Goal: Information Seeking & Learning: Learn about a topic

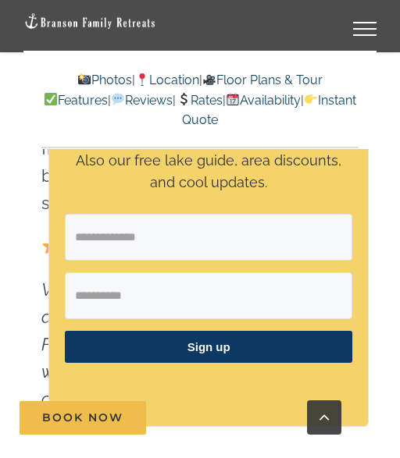
scroll to position [651, 0]
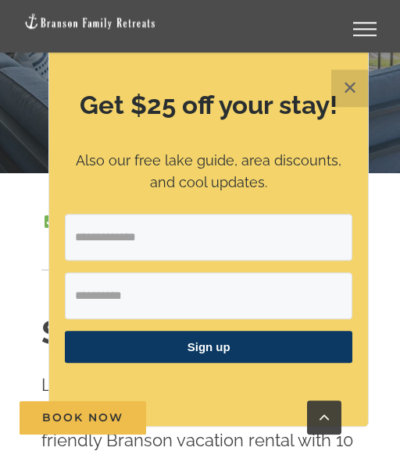
scroll to position [361, 0]
click at [351, 107] on button "✕" at bounding box center [349, 88] width 37 height 37
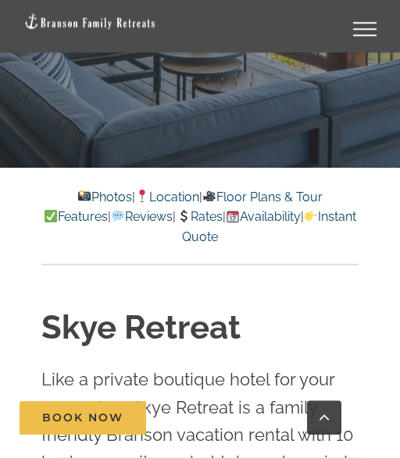
scroll to position [366, 0]
click at [114, 201] on link "Photos" at bounding box center [104, 197] width 55 height 15
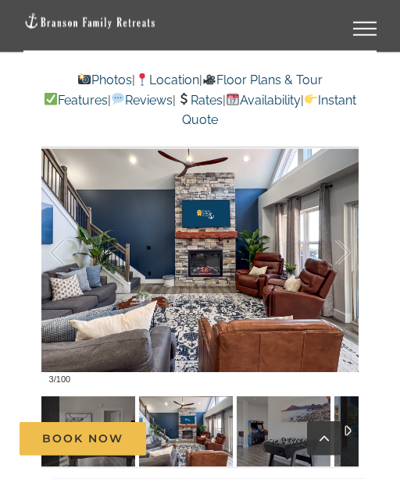
scroll to position [1203, 0]
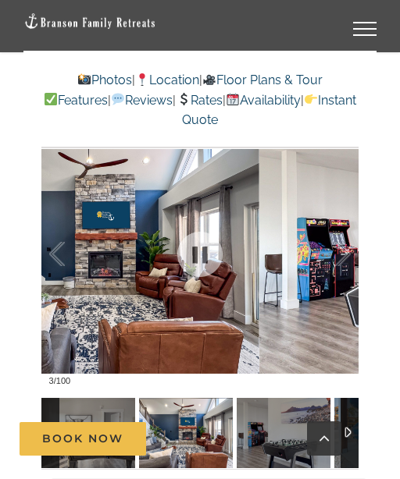
click at [348, 251] on div at bounding box center [326, 254] width 48 height 97
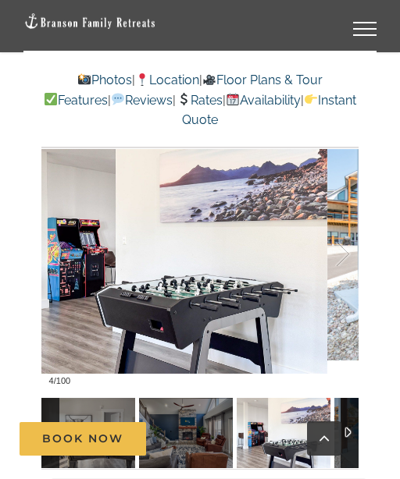
click at [342, 258] on div at bounding box center [326, 254] width 48 height 97
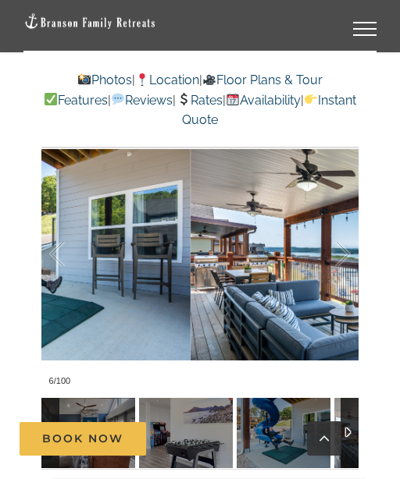
click at [348, 254] on div at bounding box center [326, 254] width 48 height 97
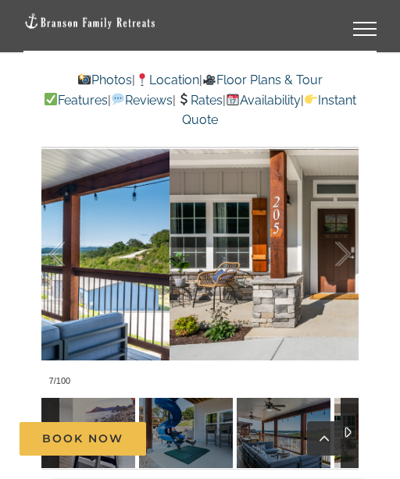
click at [349, 258] on div at bounding box center [326, 254] width 48 height 97
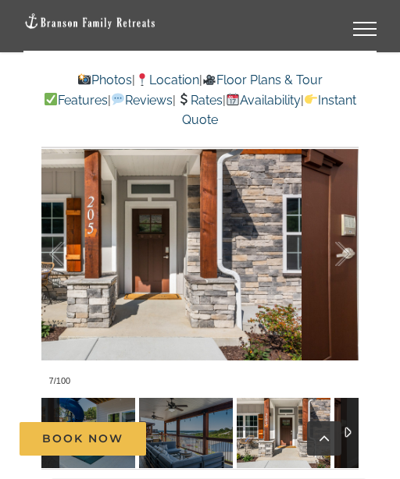
click at [347, 255] on div at bounding box center [326, 254] width 48 height 97
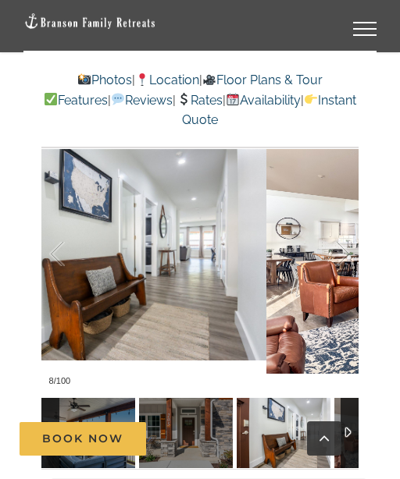
click at [346, 258] on div at bounding box center [326, 254] width 48 height 97
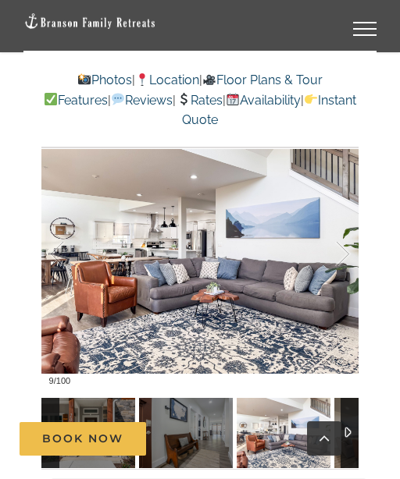
click at [348, 262] on div at bounding box center [326, 254] width 48 height 97
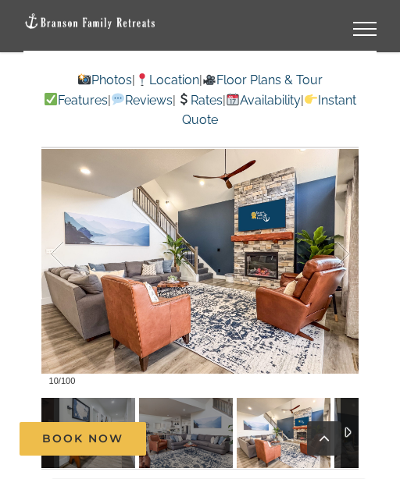
click at [348, 257] on div at bounding box center [326, 254] width 48 height 97
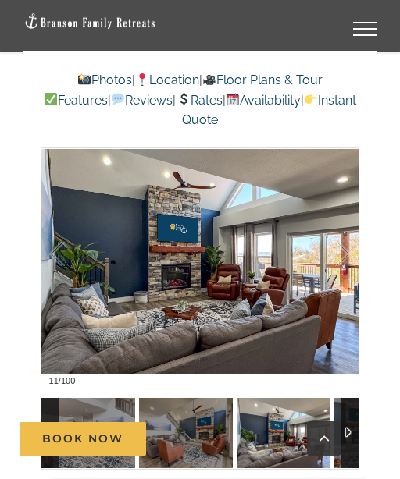
click at [347, 262] on div at bounding box center [326, 254] width 48 height 97
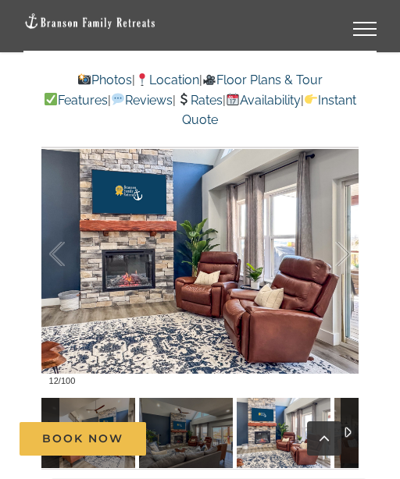
click at [349, 259] on div at bounding box center [326, 254] width 48 height 97
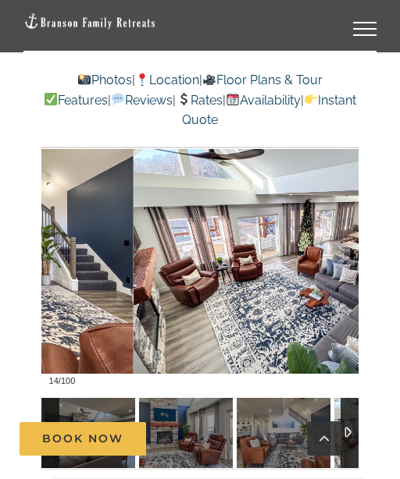
click at [347, 262] on div at bounding box center [326, 254] width 48 height 97
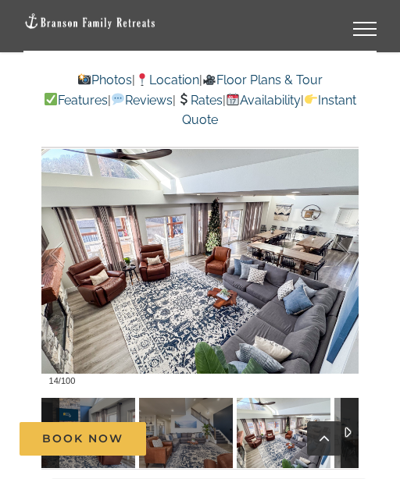
click at [350, 258] on div at bounding box center [326, 254] width 48 height 97
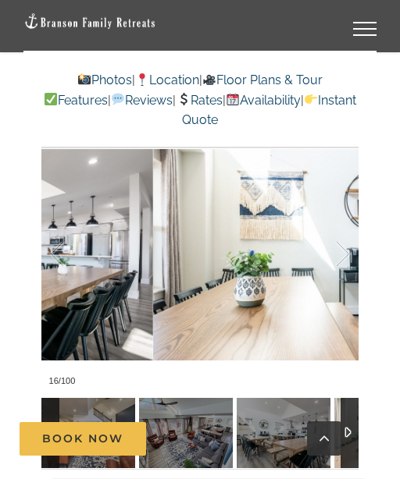
click at [350, 261] on div at bounding box center [326, 254] width 48 height 97
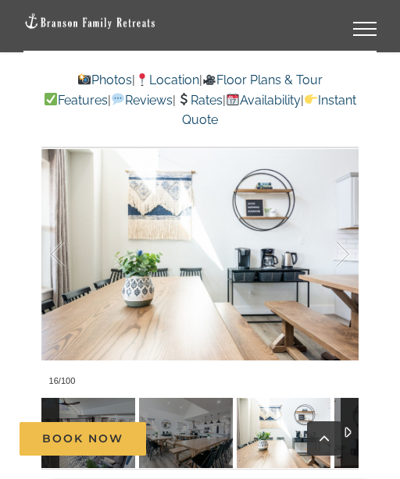
click at [348, 260] on div at bounding box center [326, 254] width 48 height 97
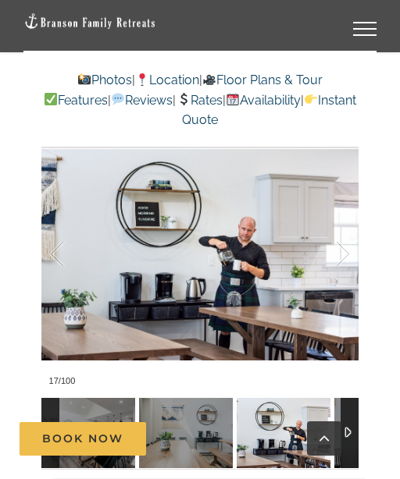
click at [348, 258] on div at bounding box center [326, 254] width 48 height 97
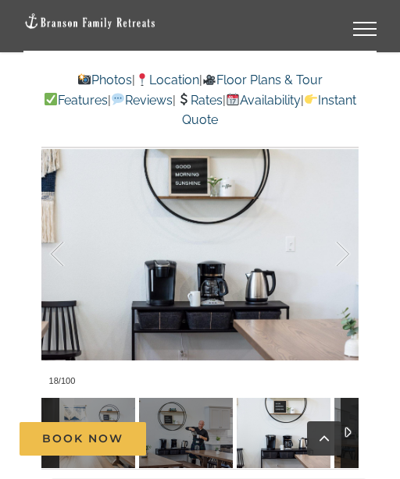
click at [351, 262] on div at bounding box center [326, 254] width 48 height 97
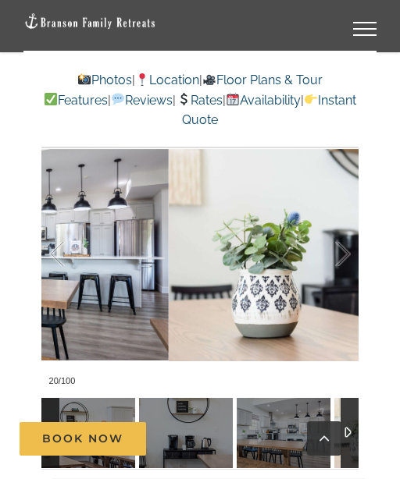
click at [348, 263] on div at bounding box center [326, 254] width 48 height 97
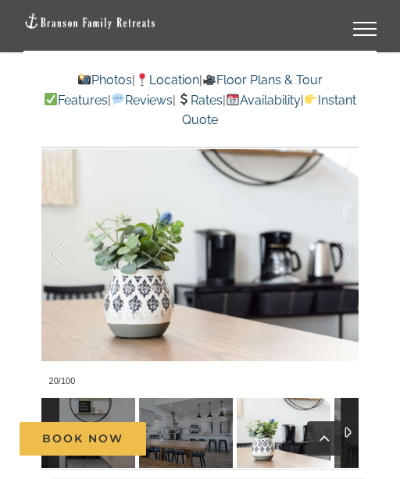
click at [344, 266] on div at bounding box center [326, 254] width 48 height 97
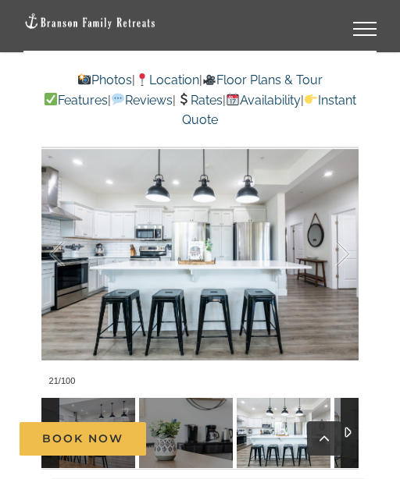
click at [349, 262] on div at bounding box center [326, 254] width 48 height 97
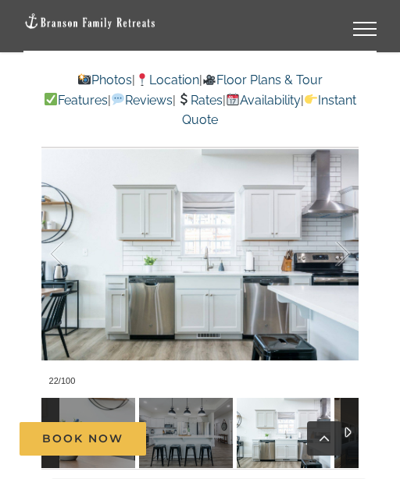
click at [351, 258] on div at bounding box center [326, 254] width 48 height 97
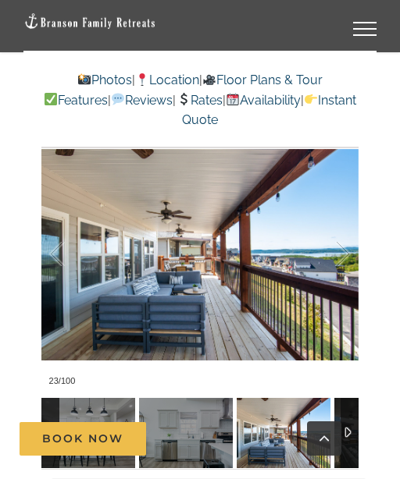
click at [348, 258] on div at bounding box center [326, 254] width 48 height 97
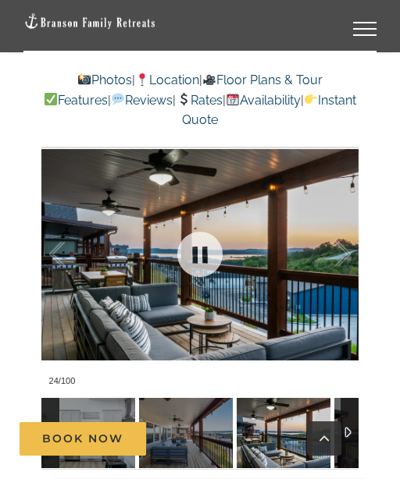
click at [345, 266] on div at bounding box center [326, 254] width 48 height 97
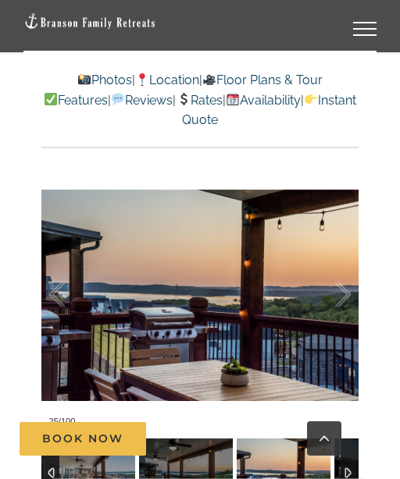
scroll to position [1161, 0]
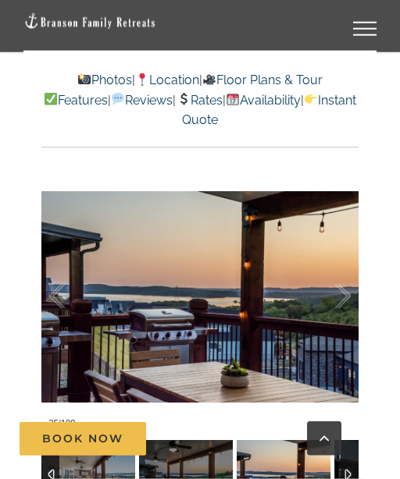
click at [350, 305] on div at bounding box center [326, 296] width 48 height 97
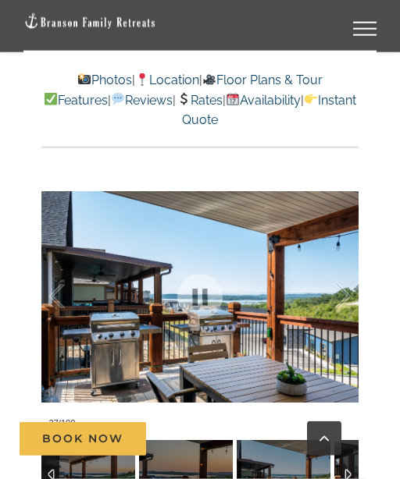
click at [349, 300] on div at bounding box center [326, 296] width 48 height 97
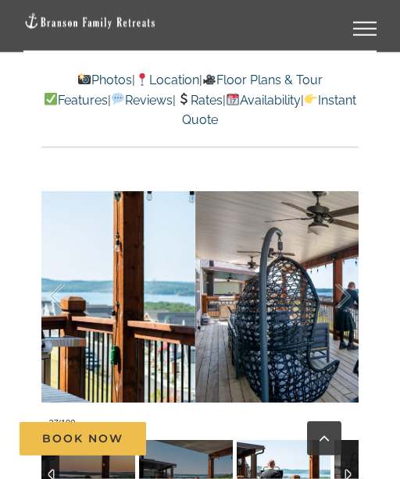
click at [349, 297] on div at bounding box center [326, 296] width 48 height 97
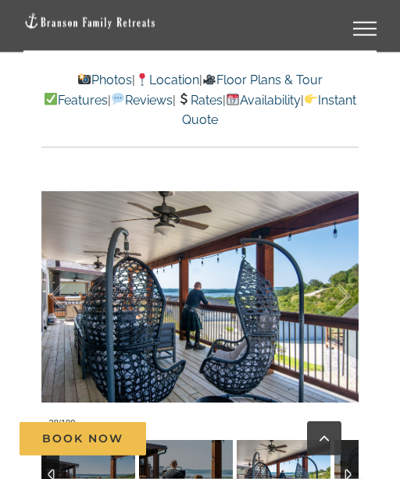
click at [349, 298] on div at bounding box center [326, 296] width 48 height 97
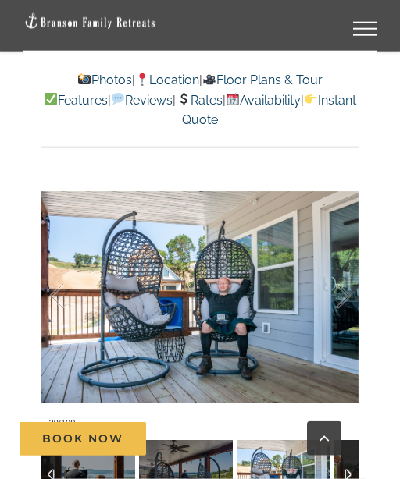
click at [347, 301] on div at bounding box center [326, 296] width 48 height 97
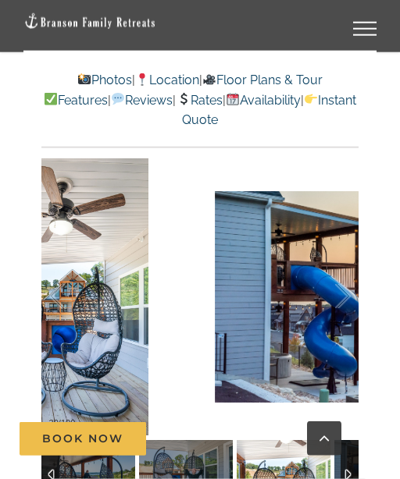
click at [349, 298] on div at bounding box center [326, 296] width 48 height 97
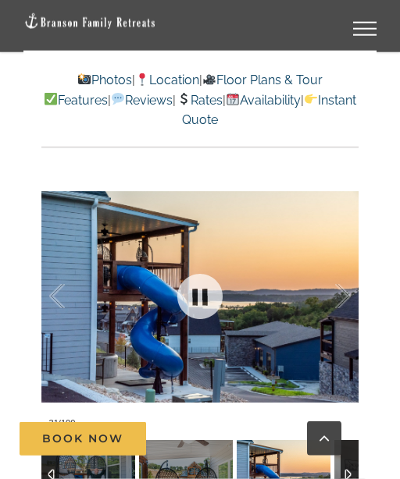
click at [348, 294] on div at bounding box center [326, 296] width 48 height 97
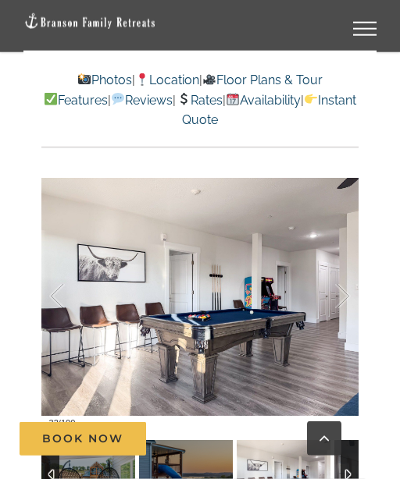
click at [348, 296] on div at bounding box center [326, 296] width 48 height 97
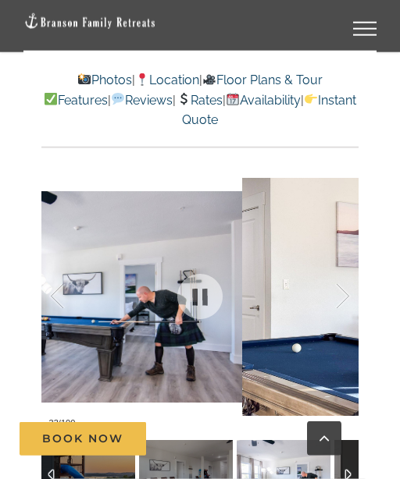
click at [346, 299] on div at bounding box center [326, 296] width 48 height 97
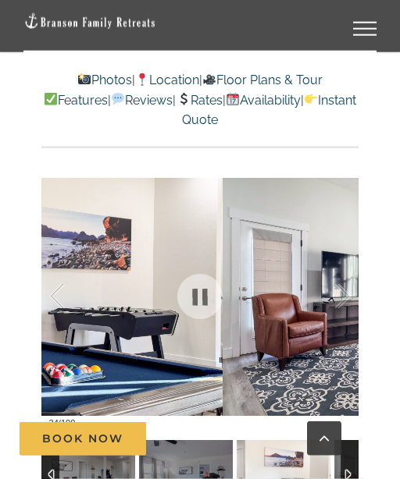
click at [347, 299] on div at bounding box center [326, 296] width 48 height 97
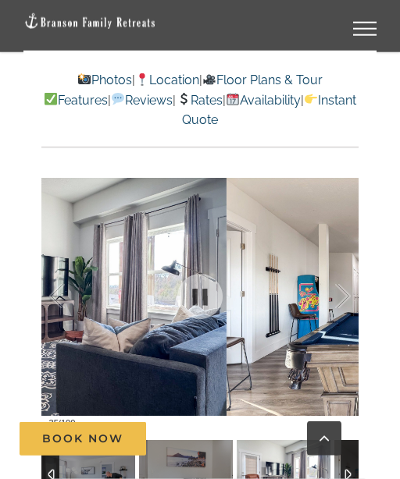
click at [348, 305] on div at bounding box center [326, 296] width 48 height 97
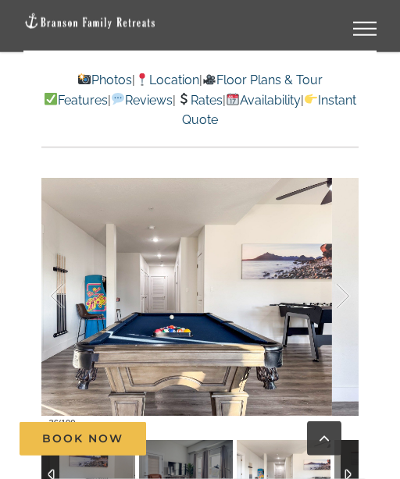
click at [346, 294] on div at bounding box center [326, 296] width 48 height 97
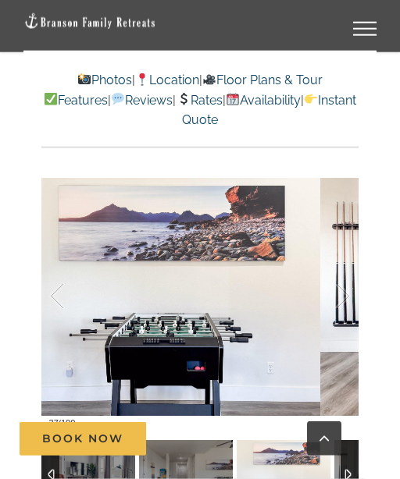
click at [348, 298] on div at bounding box center [326, 296] width 48 height 97
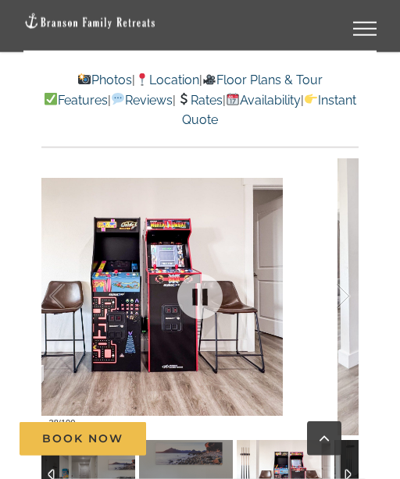
click at [345, 294] on div at bounding box center [326, 296] width 48 height 97
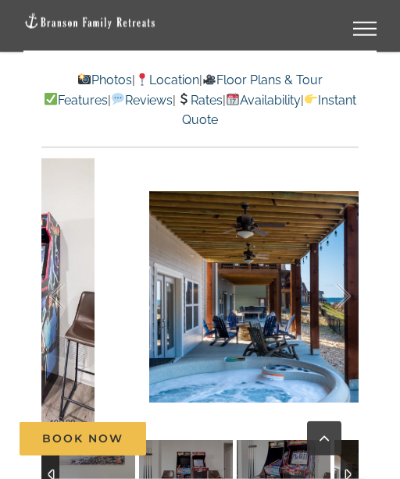
click at [348, 294] on div at bounding box center [326, 296] width 48 height 97
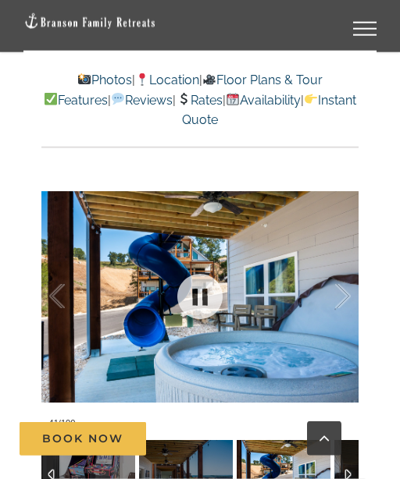
click at [348, 294] on div at bounding box center [326, 296] width 48 height 97
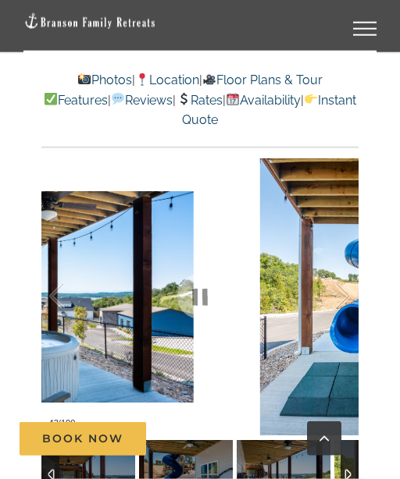
click at [347, 297] on div at bounding box center [326, 296] width 48 height 97
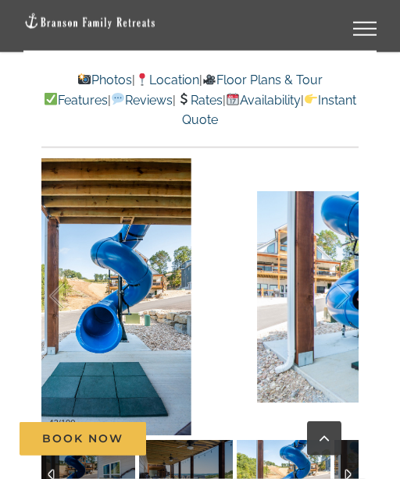
click at [347, 295] on div at bounding box center [326, 296] width 48 height 97
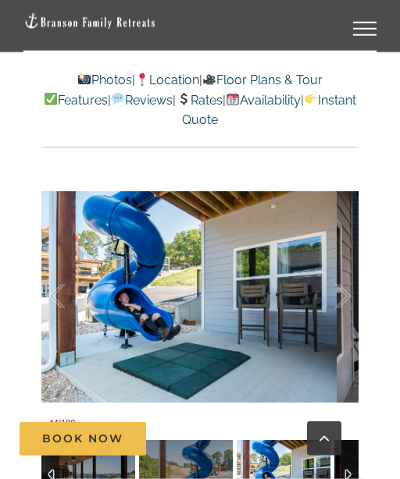
click at [347, 296] on div at bounding box center [326, 296] width 48 height 97
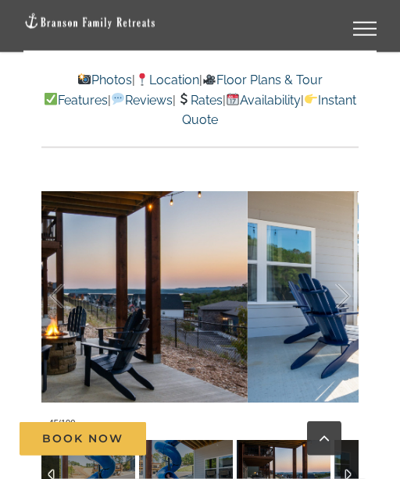
click at [350, 292] on div at bounding box center [326, 296] width 48 height 97
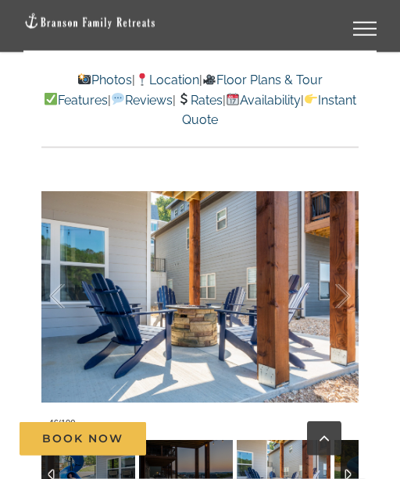
click at [348, 299] on div at bounding box center [326, 296] width 48 height 97
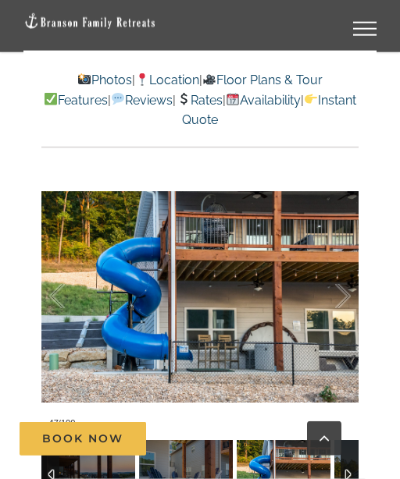
click at [351, 294] on div at bounding box center [326, 296] width 48 height 97
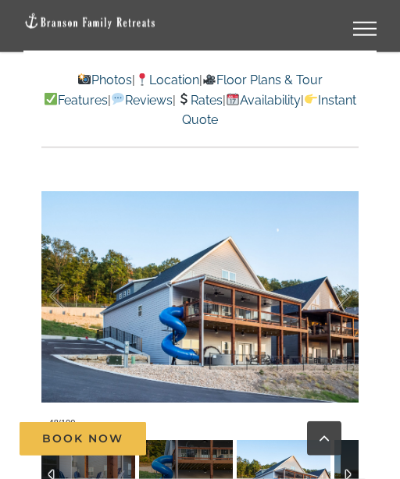
click at [349, 315] on div at bounding box center [326, 296] width 48 height 97
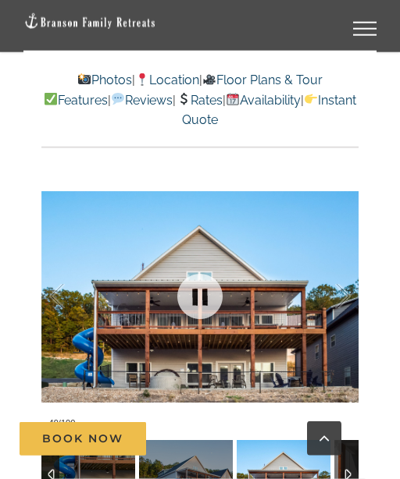
click at [351, 290] on div at bounding box center [200, 297] width 318 height 278
click at [343, 290] on div at bounding box center [326, 296] width 48 height 97
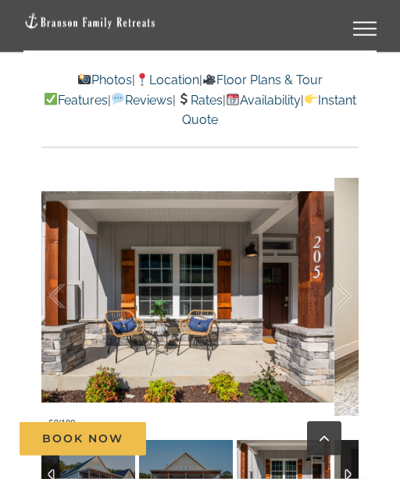
click at [347, 298] on div at bounding box center [326, 296] width 48 height 97
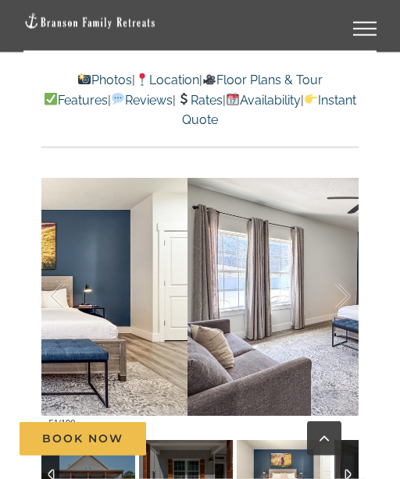
click at [349, 294] on div at bounding box center [326, 296] width 48 height 97
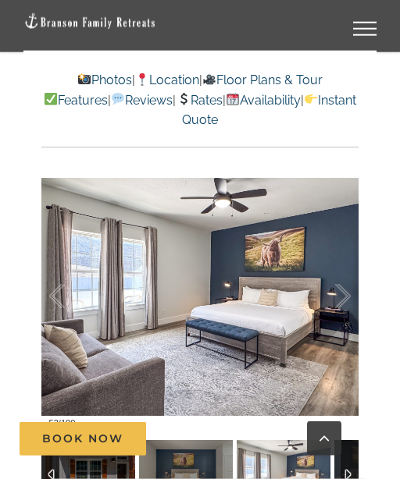
click at [348, 302] on div at bounding box center [326, 296] width 48 height 97
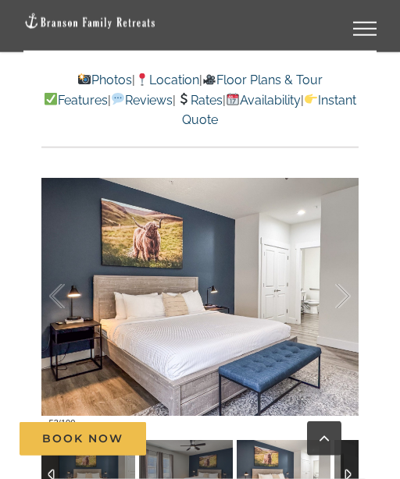
click at [351, 298] on div at bounding box center [326, 296] width 48 height 97
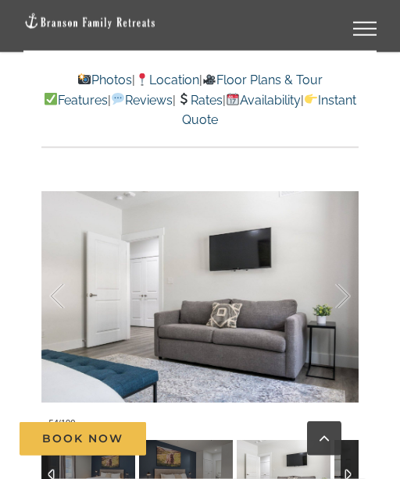
click at [348, 301] on div at bounding box center [326, 296] width 48 height 97
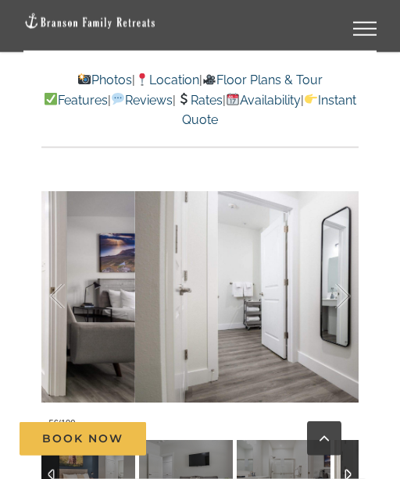
click at [347, 299] on div at bounding box center [326, 296] width 48 height 97
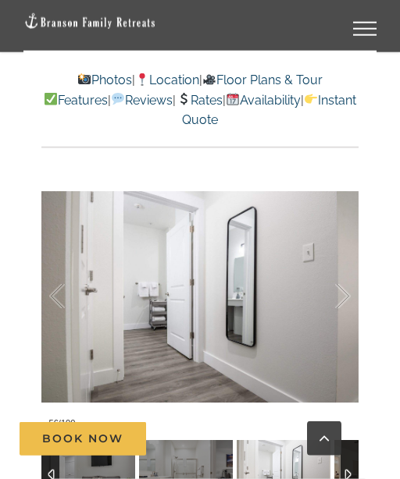
click at [347, 296] on div at bounding box center [326, 296] width 48 height 97
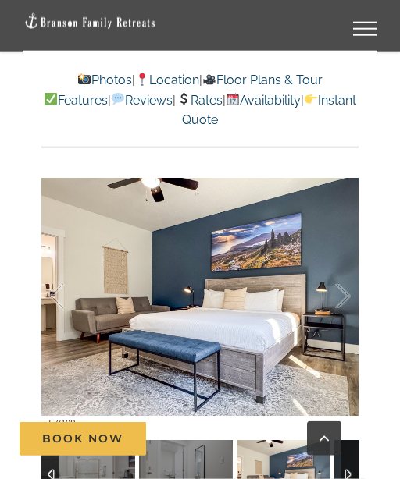
click at [346, 294] on div at bounding box center [326, 296] width 48 height 97
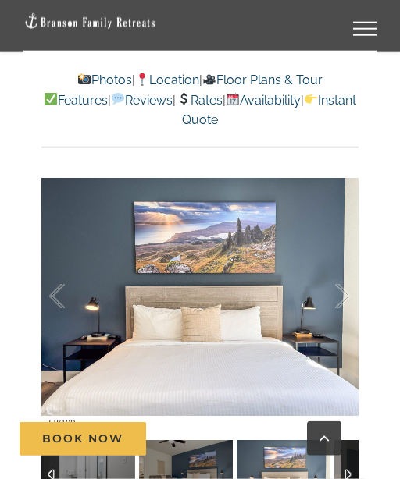
click at [347, 298] on div at bounding box center [326, 296] width 48 height 97
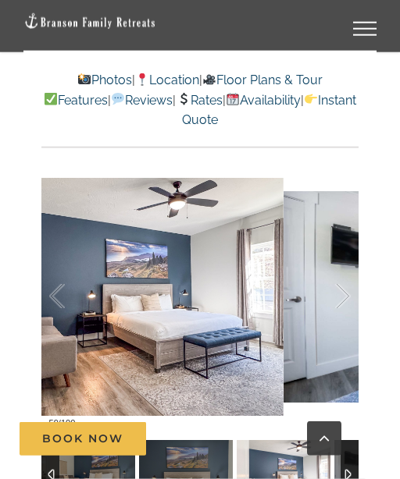
click at [345, 300] on div at bounding box center [326, 296] width 48 height 97
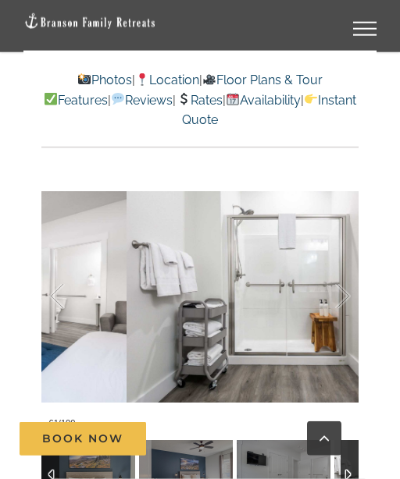
click at [348, 296] on div at bounding box center [326, 296] width 48 height 97
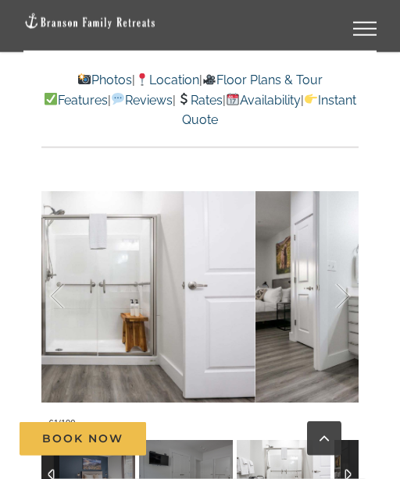
click at [349, 290] on div at bounding box center [326, 296] width 48 height 97
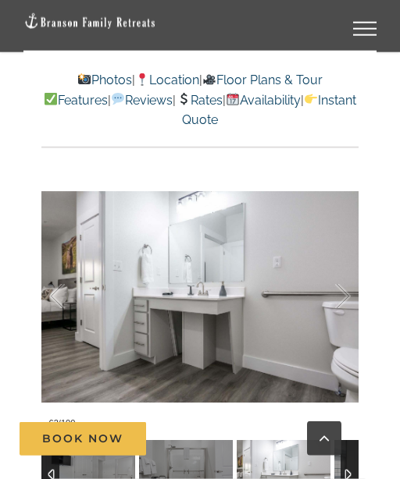
click at [58, 292] on div at bounding box center [73, 296] width 48 height 97
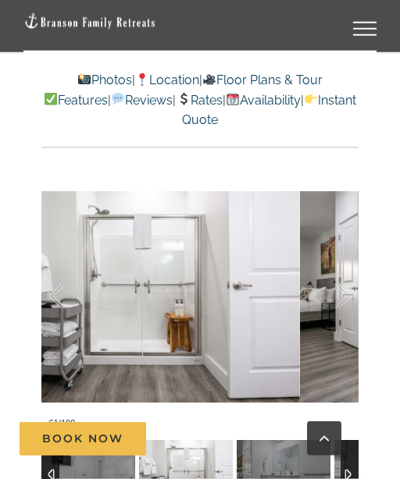
click at [351, 297] on div at bounding box center [326, 296] width 48 height 97
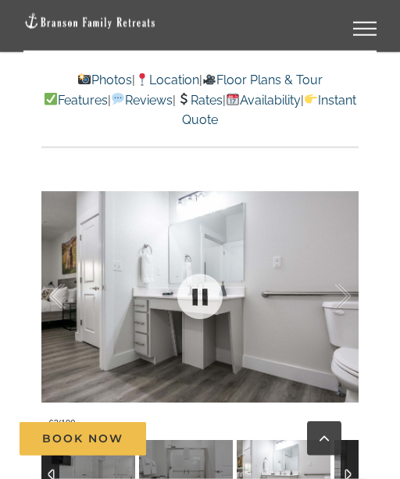
click at [350, 298] on div at bounding box center [326, 296] width 48 height 97
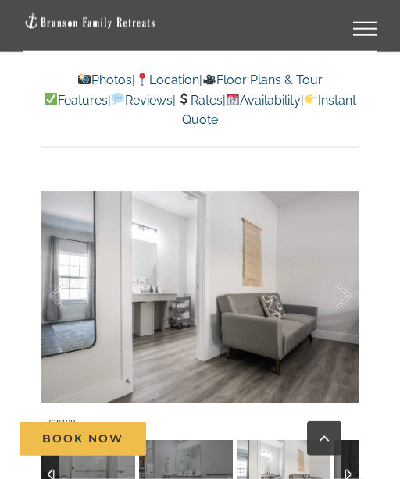
click at [347, 297] on div at bounding box center [326, 296] width 48 height 97
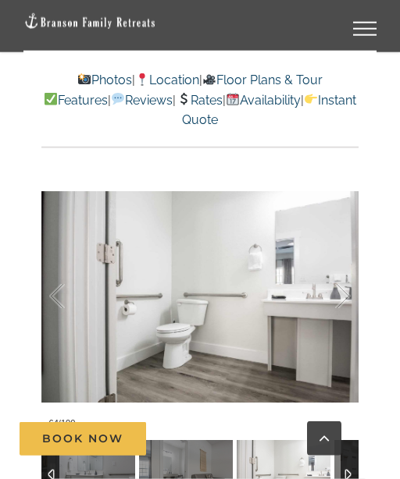
click at [348, 297] on div at bounding box center [326, 296] width 48 height 97
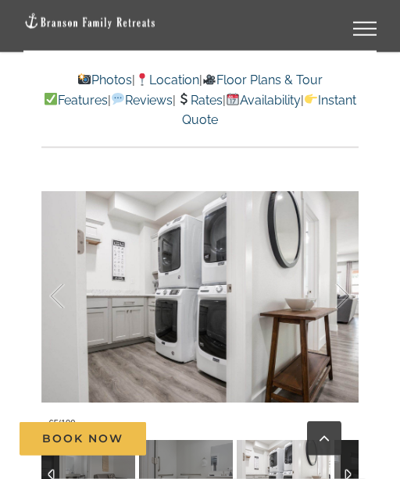
click at [350, 298] on div at bounding box center [326, 296] width 48 height 97
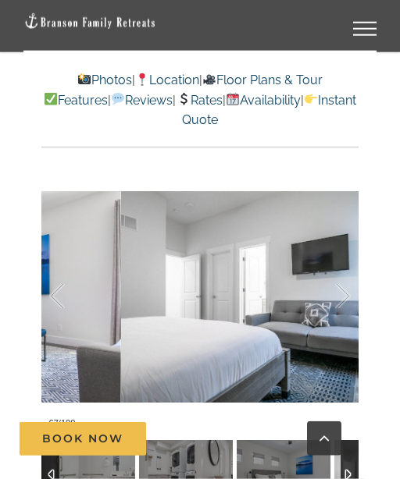
click at [347, 299] on div at bounding box center [326, 296] width 48 height 97
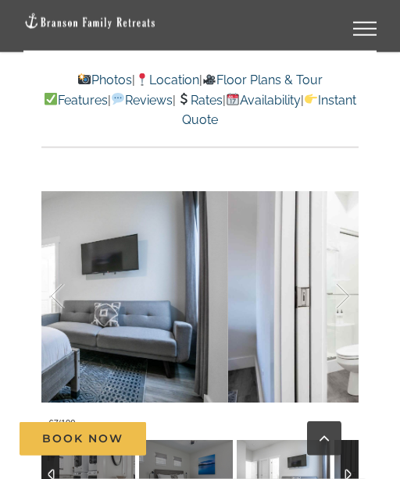
click at [348, 299] on div at bounding box center [326, 296] width 48 height 97
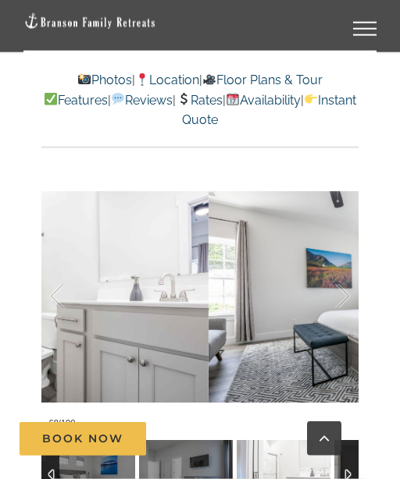
click at [349, 298] on div at bounding box center [326, 296] width 48 height 97
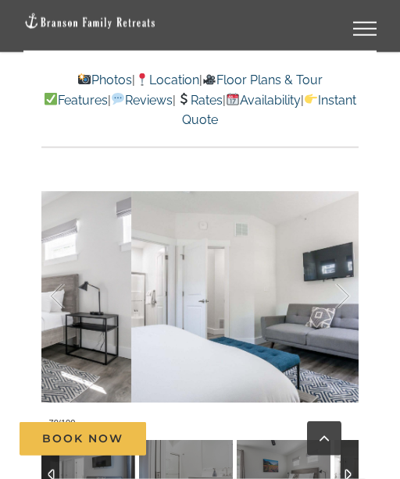
click at [345, 295] on div at bounding box center [326, 296] width 48 height 97
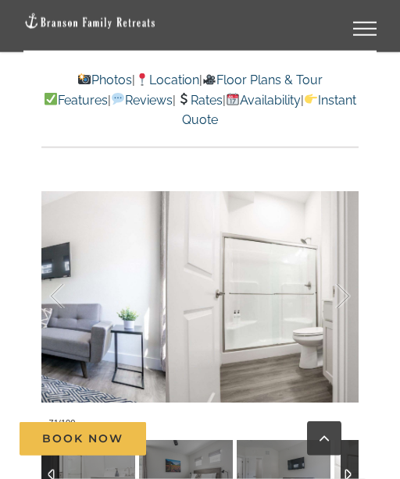
click at [344, 295] on div at bounding box center [326, 296] width 48 height 97
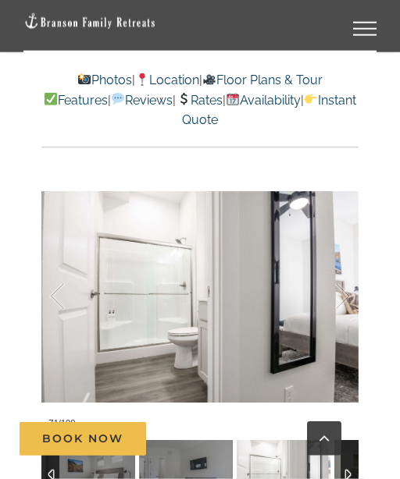
click at [346, 294] on div at bounding box center [326, 296] width 48 height 97
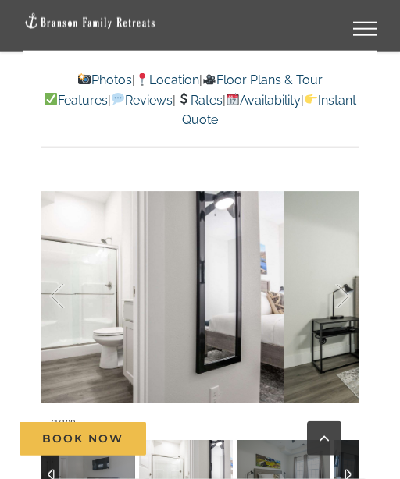
click at [58, 298] on div at bounding box center [73, 296] width 48 height 97
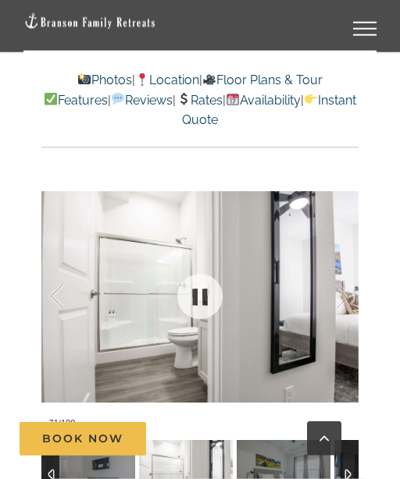
click at [353, 293] on div at bounding box center [200, 297] width 318 height 278
click at [343, 295] on div at bounding box center [326, 296] width 48 height 97
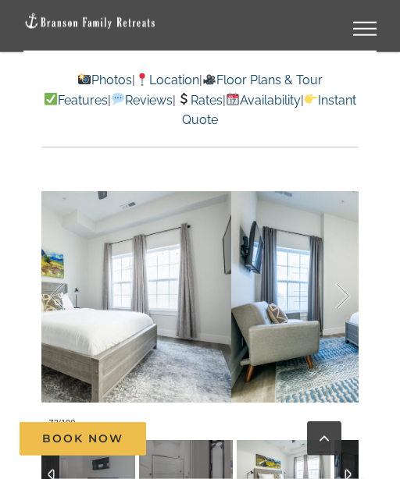
click at [344, 298] on div at bounding box center [326, 296] width 48 height 97
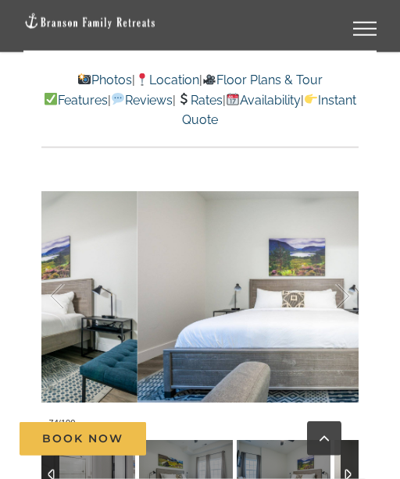
click at [348, 297] on div at bounding box center [326, 296] width 48 height 97
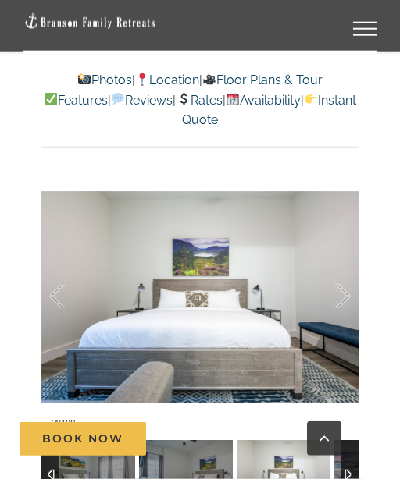
click at [348, 296] on div at bounding box center [326, 296] width 48 height 97
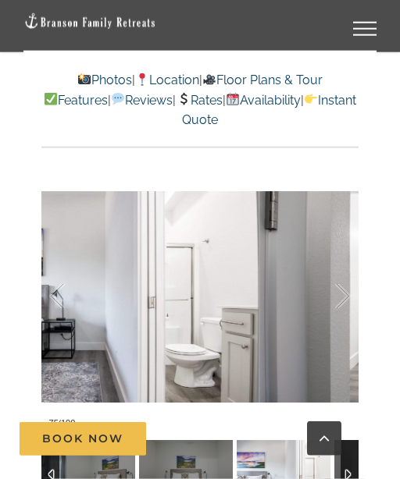
click at [346, 300] on div at bounding box center [326, 296] width 48 height 97
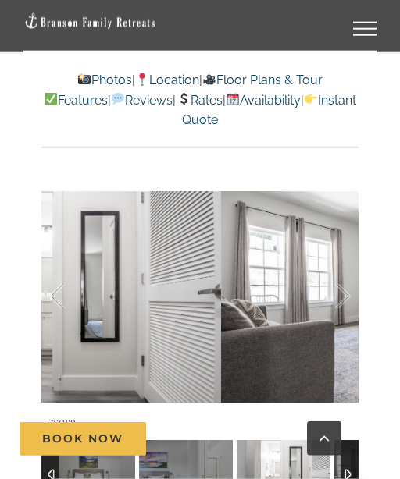
click at [344, 298] on div at bounding box center [326, 296] width 48 height 97
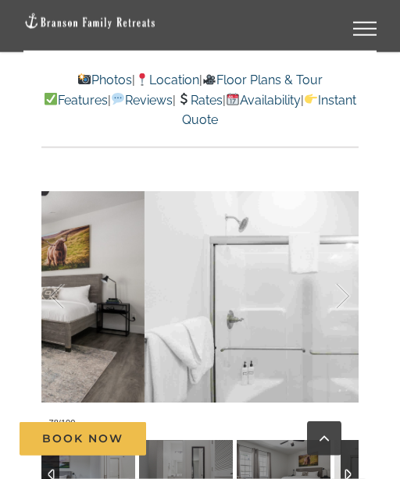
click at [344, 297] on div at bounding box center [326, 296] width 48 height 97
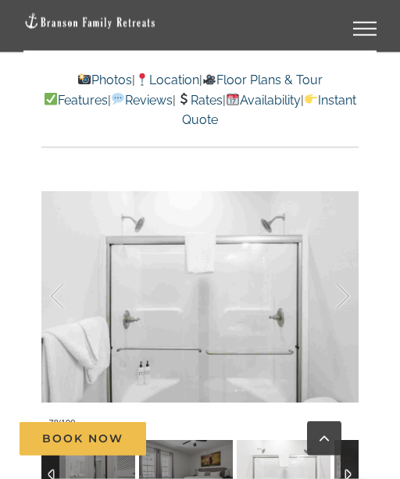
click at [343, 294] on div at bounding box center [326, 296] width 48 height 97
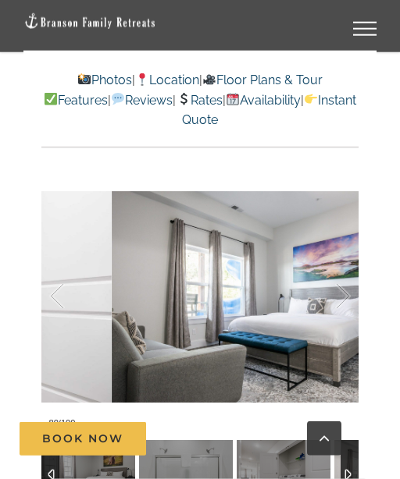
click at [343, 303] on div at bounding box center [326, 296] width 48 height 97
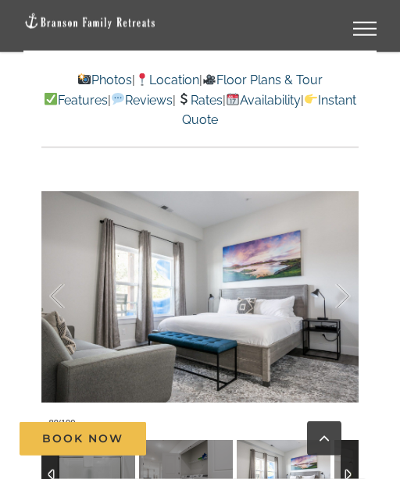
click at [344, 297] on div at bounding box center [326, 296] width 48 height 97
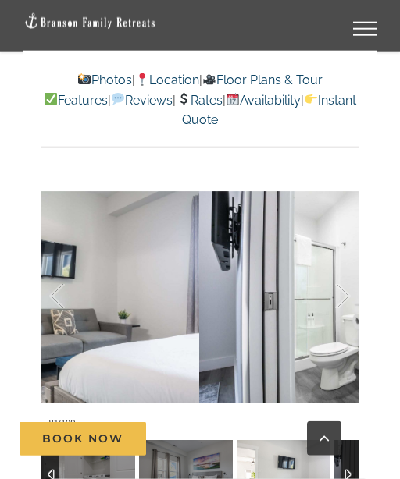
click at [348, 300] on div at bounding box center [326, 296] width 48 height 97
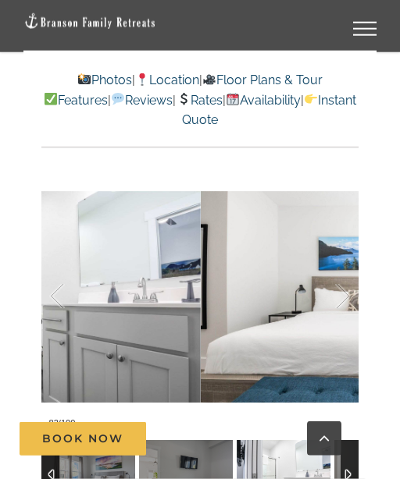
click at [348, 298] on div at bounding box center [326, 296] width 48 height 97
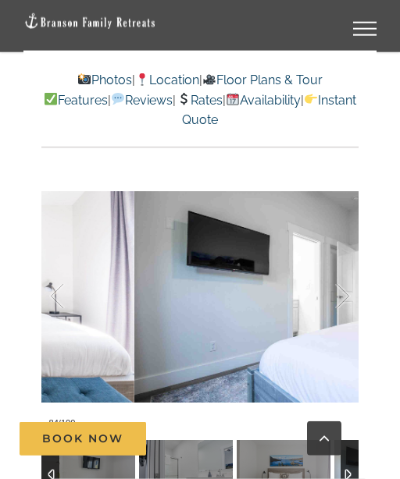
click at [348, 298] on div at bounding box center [326, 296] width 48 height 97
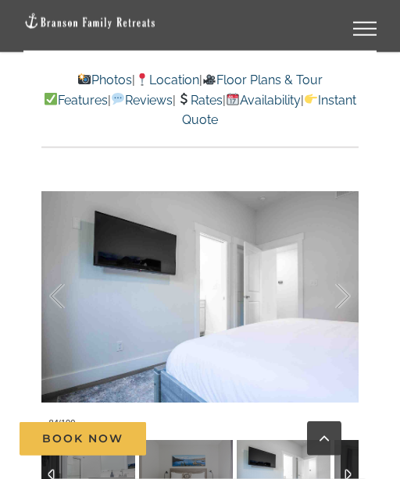
click at [346, 296] on div at bounding box center [326, 296] width 48 height 97
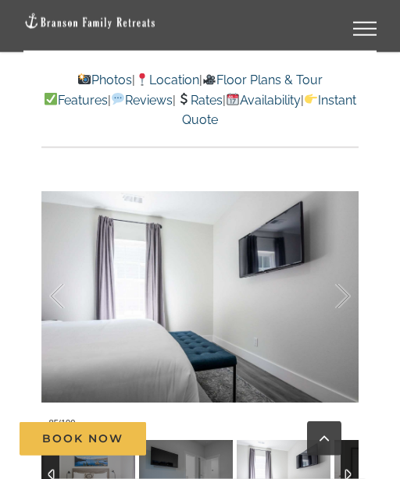
click at [346, 303] on div at bounding box center [326, 296] width 48 height 97
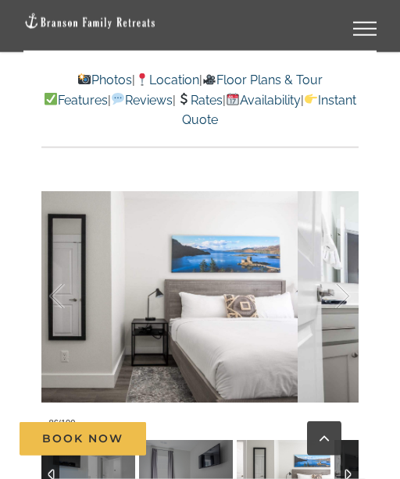
click at [347, 300] on div at bounding box center [326, 296] width 48 height 97
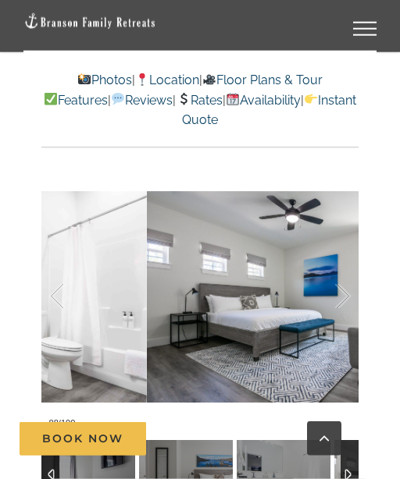
click at [344, 292] on div at bounding box center [326, 296] width 48 height 97
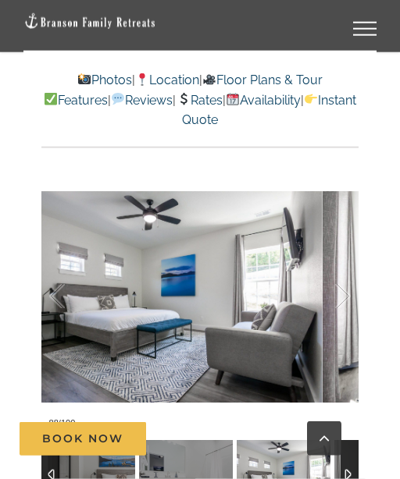
click at [345, 298] on div at bounding box center [326, 296] width 48 height 97
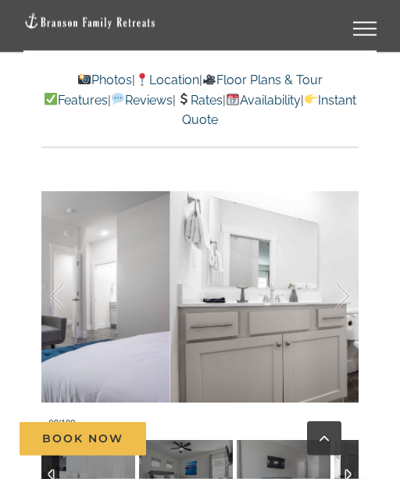
click at [344, 296] on div at bounding box center [326, 296] width 48 height 97
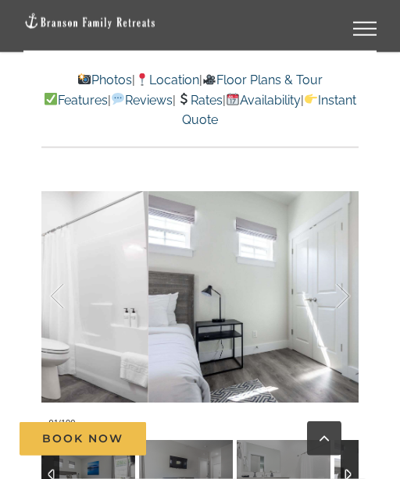
click at [348, 298] on div at bounding box center [326, 296] width 48 height 97
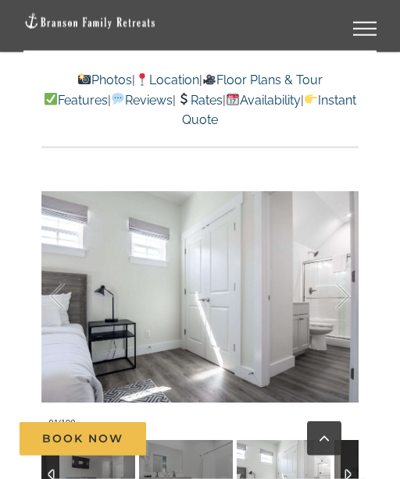
click at [344, 298] on div at bounding box center [326, 296] width 48 height 97
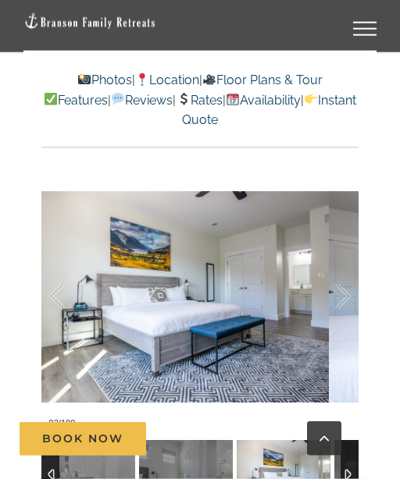
click at [346, 296] on div at bounding box center [326, 296] width 48 height 97
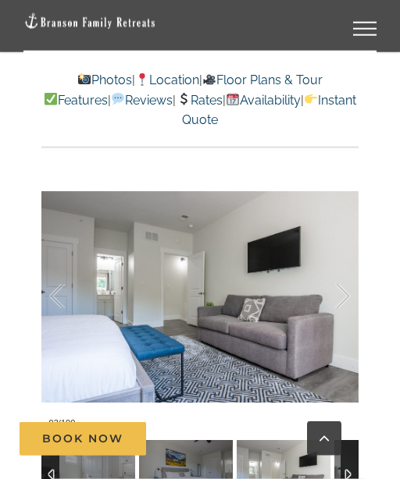
click at [349, 298] on div at bounding box center [326, 296] width 48 height 97
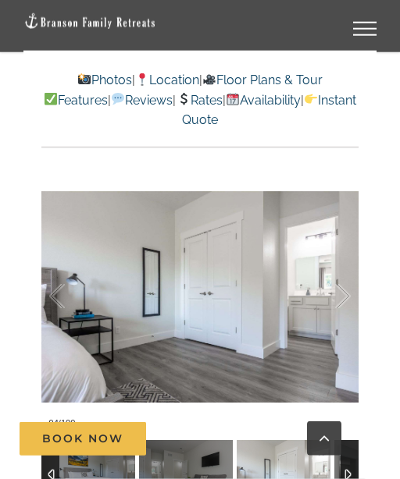
click at [350, 301] on div at bounding box center [326, 296] width 48 height 97
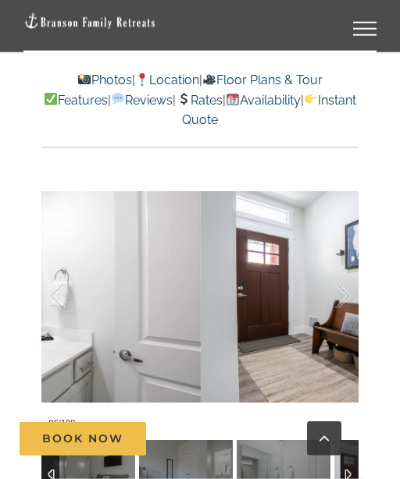
click at [340, 298] on div at bounding box center [326, 296] width 48 height 97
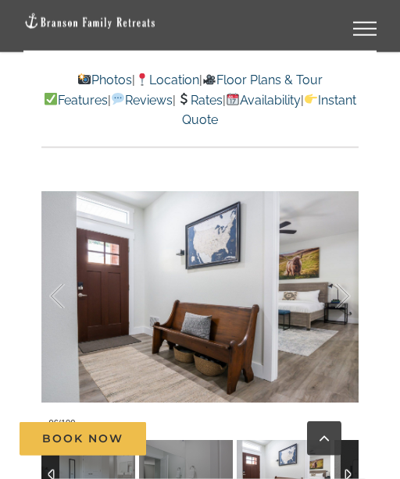
click at [349, 298] on div at bounding box center [326, 296] width 48 height 97
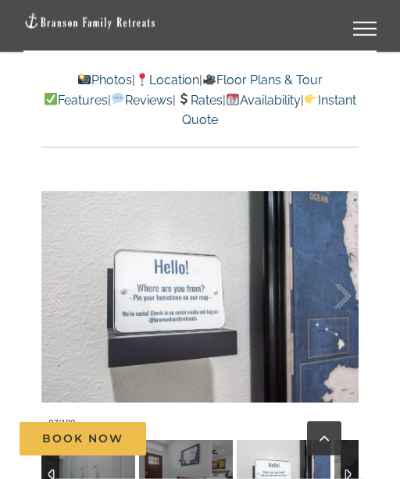
click at [345, 300] on div at bounding box center [326, 296] width 48 height 97
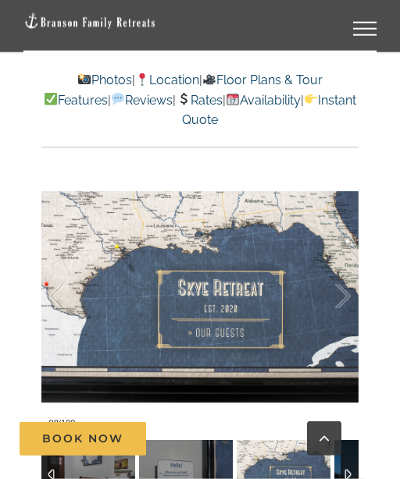
click at [346, 298] on div at bounding box center [326, 296] width 48 height 97
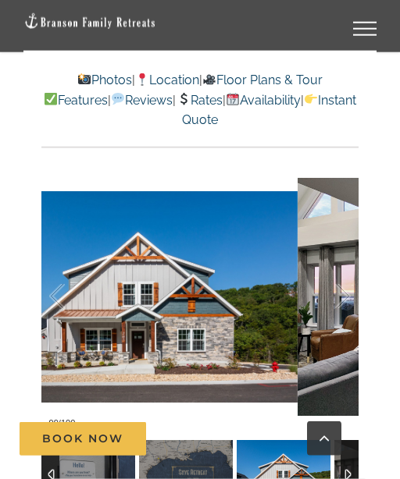
click at [348, 301] on div at bounding box center [326, 296] width 48 height 97
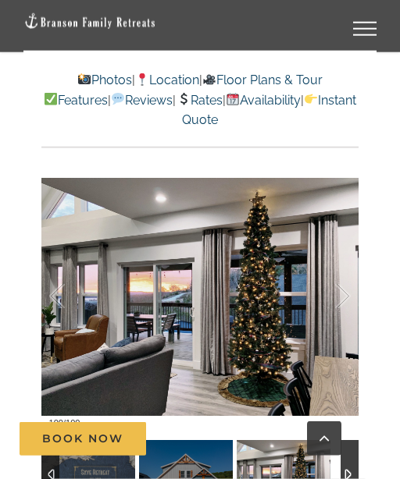
click at [345, 298] on div at bounding box center [326, 296] width 48 height 97
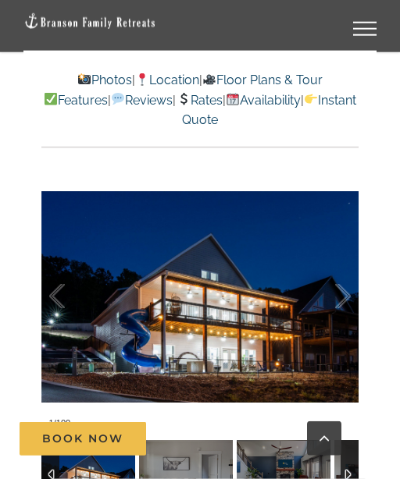
click at [348, 299] on div at bounding box center [326, 296] width 48 height 97
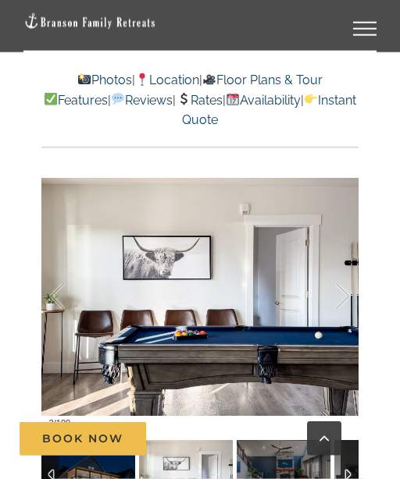
click at [345, 295] on div at bounding box center [326, 296] width 48 height 97
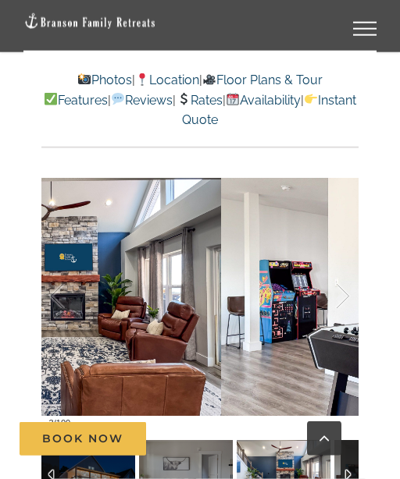
click at [344, 293] on div at bounding box center [326, 296] width 48 height 97
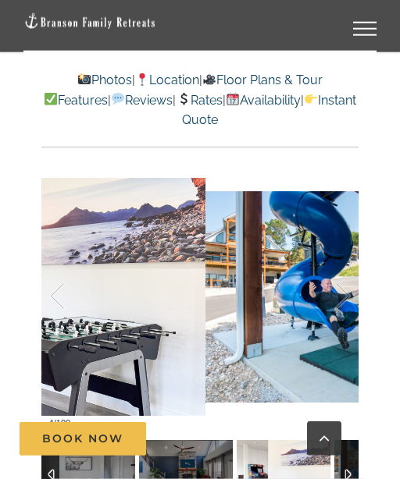
click at [342, 298] on div at bounding box center [326, 296] width 48 height 97
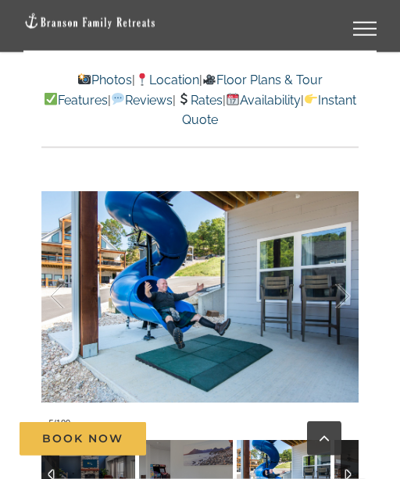
click at [348, 313] on div at bounding box center [326, 296] width 48 height 97
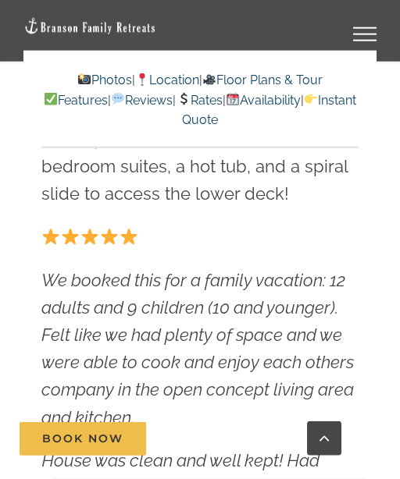
scroll to position [683, 0]
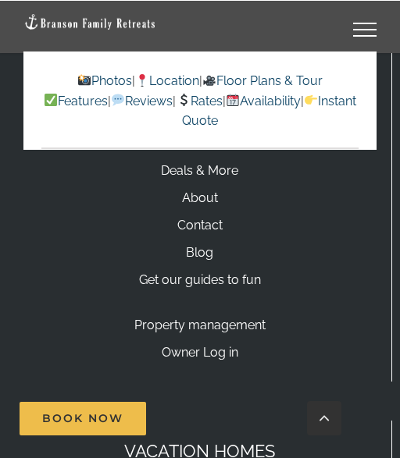
scroll to position [20420, 0]
